Goal: Task Accomplishment & Management: Use online tool/utility

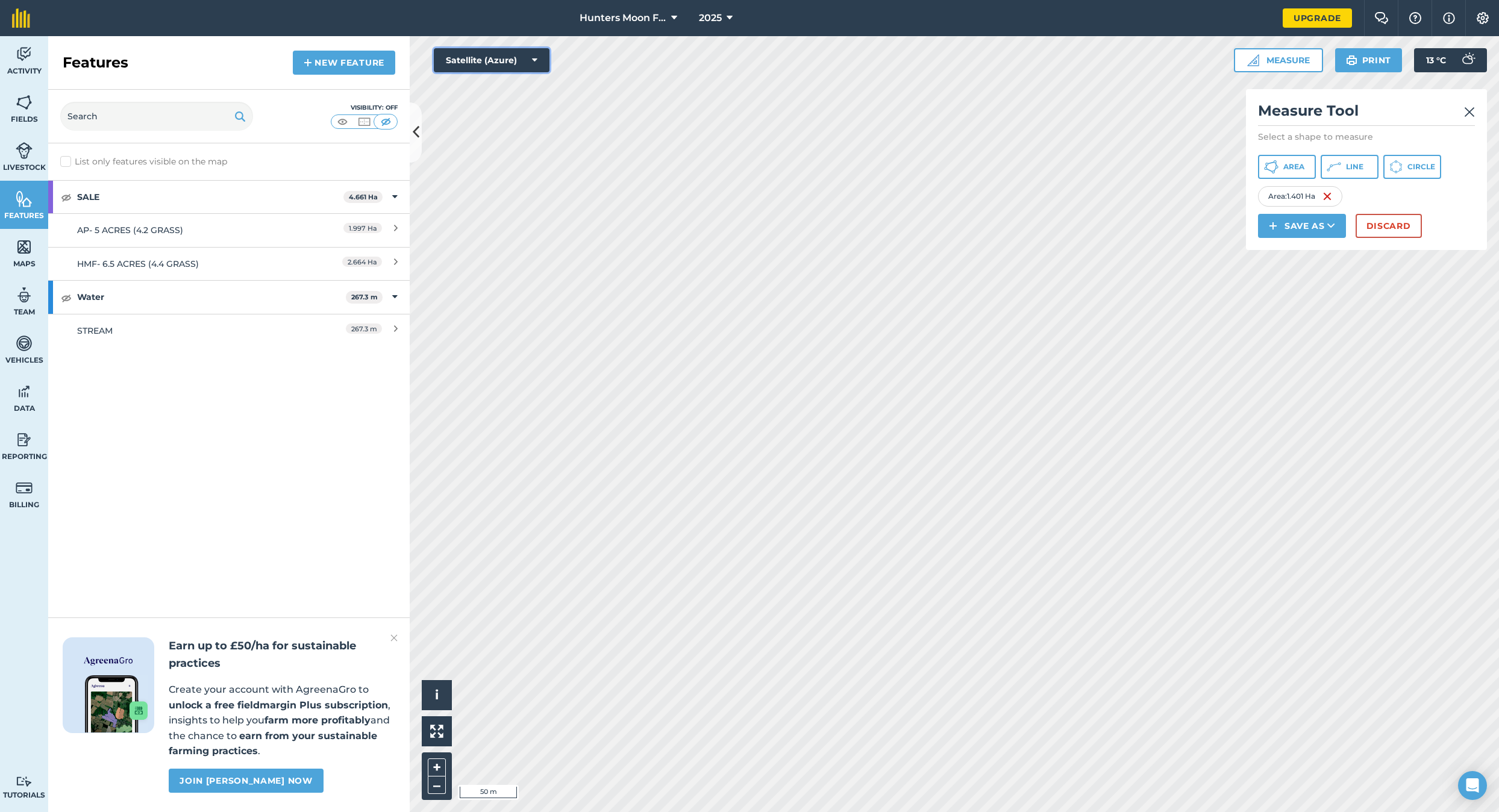
click at [528, 57] on button "Satellite (Azure)" at bounding box center [492, 60] width 116 height 24
click at [492, 83] on button "Satellite (Azure)" at bounding box center [492, 84] width 116 height 24
click at [527, 63] on button "Satellite (Azure)" at bounding box center [492, 60] width 116 height 24
click at [510, 108] on button "Satellite (Mapbox)" at bounding box center [492, 108] width 116 height 24
click at [529, 64] on button "Satellite (Mapbox)" at bounding box center [492, 60] width 116 height 24
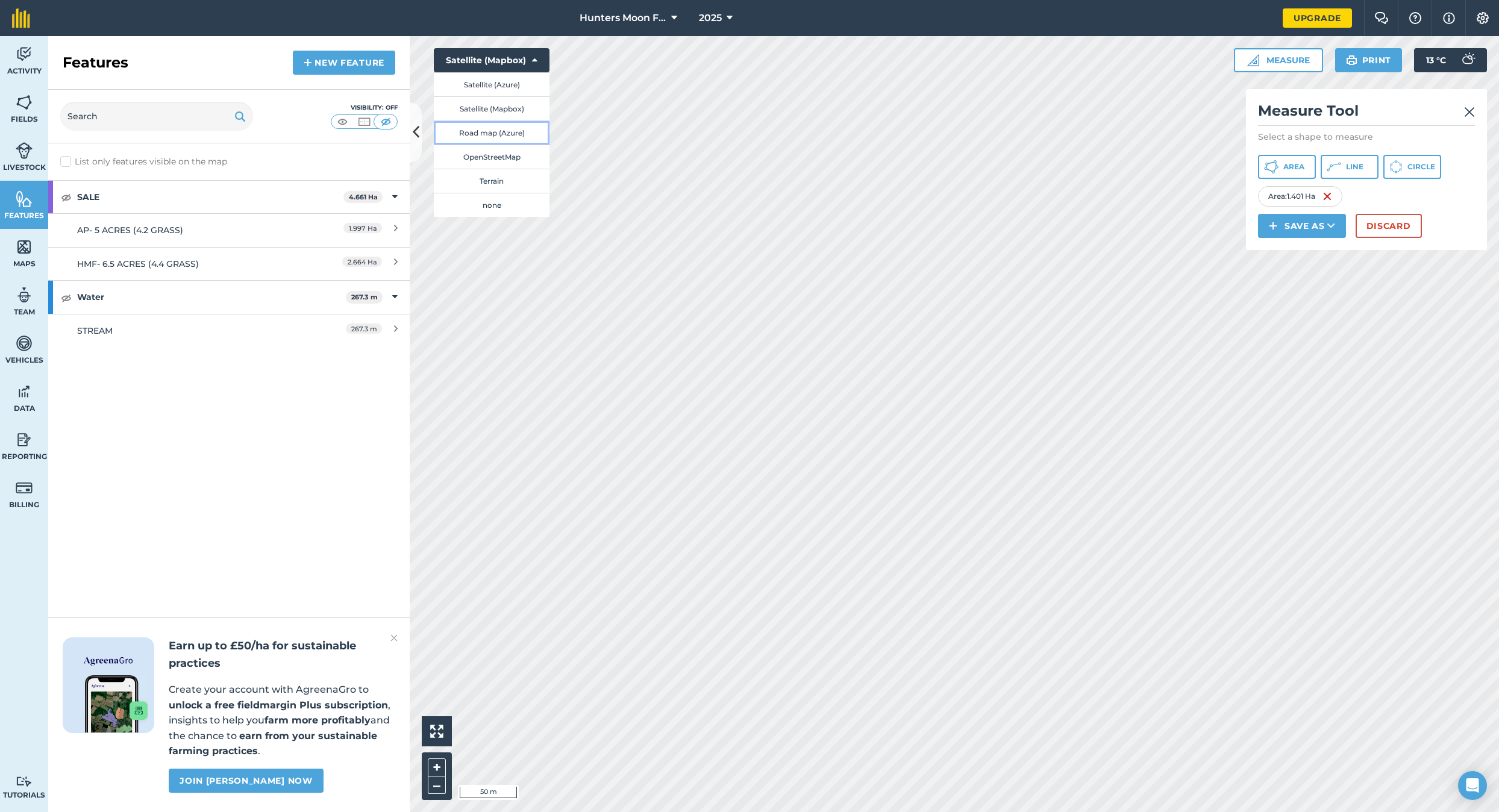
click at [525, 134] on button "Road map (Azure)" at bounding box center [492, 132] width 116 height 24
click at [532, 58] on icon at bounding box center [534, 60] width 5 height 12
click at [519, 183] on button "Terrain" at bounding box center [492, 181] width 116 height 24
click at [534, 63] on icon at bounding box center [534, 60] width 5 height 12
click at [508, 208] on button "none" at bounding box center [492, 205] width 116 height 24
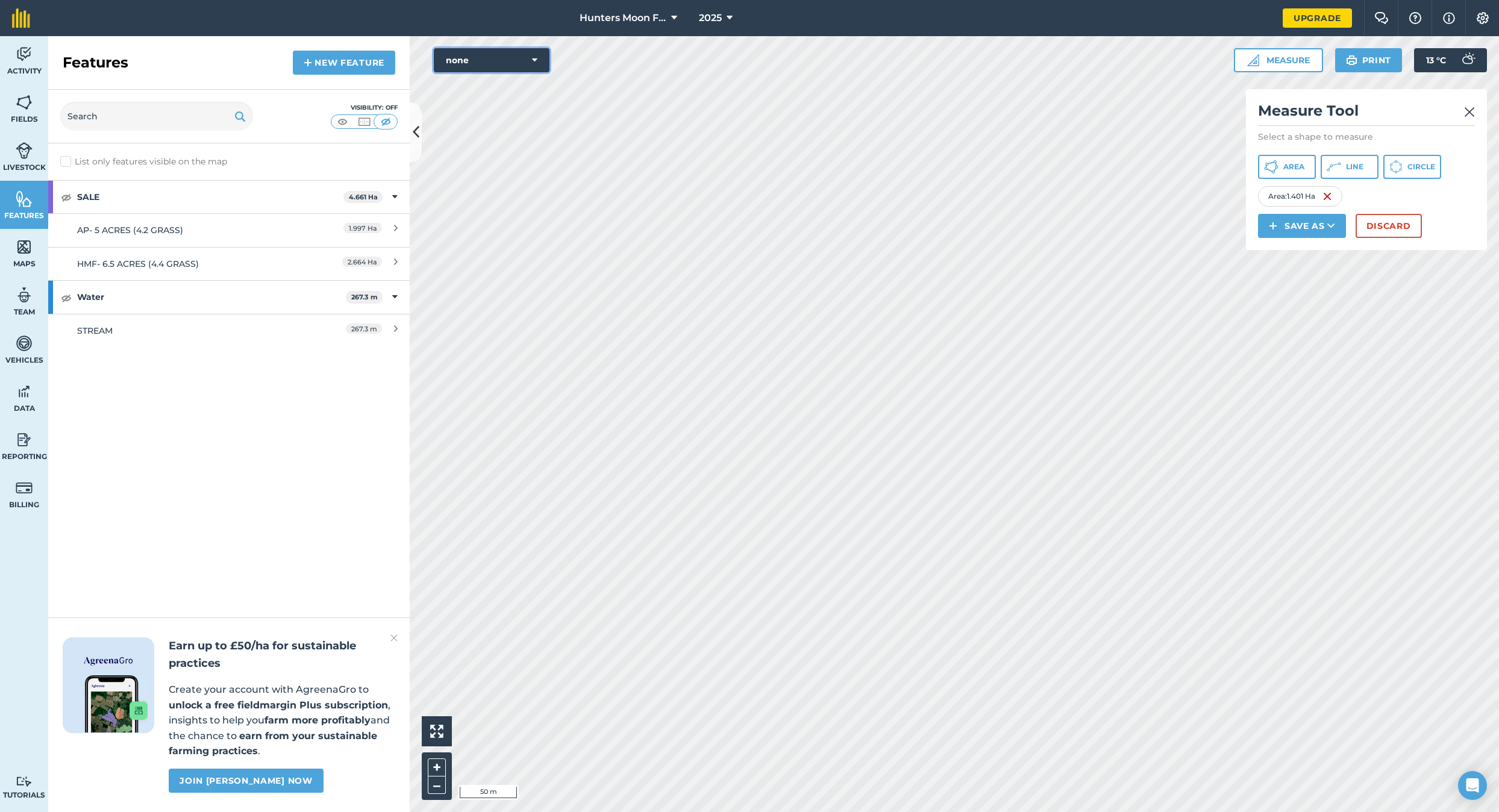
click at [532, 66] on button "none" at bounding box center [492, 60] width 116 height 24
click at [517, 163] on button "OpenStreetMap" at bounding box center [492, 157] width 116 height 24
click at [532, 56] on icon at bounding box center [534, 60] width 5 height 12
click at [529, 111] on button "Satellite (Mapbox)" at bounding box center [492, 108] width 116 height 24
